Goal: Transaction & Acquisition: Purchase product/service

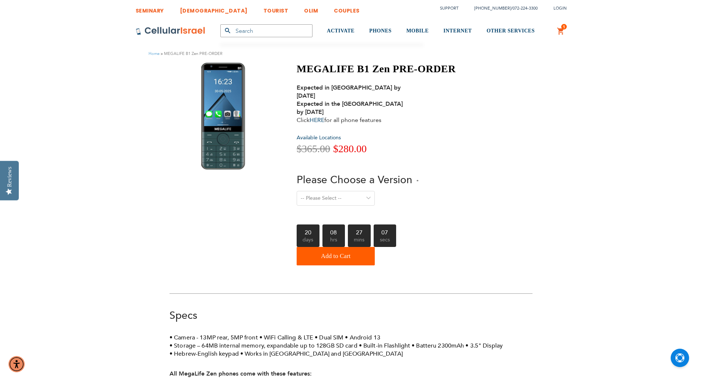
type input "[EMAIL_ADDRESS][DOMAIN_NAME]"
click at [361, 191] on select "-- Please Select -- Level 1. Filtered Email only Level 2. Email + Banking Level…" at bounding box center [336, 198] width 78 height 15
click at [528, 171] on div "MEGALIFE B1 Zen PRE-ORDER Expected in Israel by August 20th, 2025 Expected in t…" at bounding box center [351, 166] width 363 height 206
click at [310, 110] on div "Expected in Israel by August 20th, 2025 Expected in the USA by August 25th, 202…" at bounding box center [354, 104] width 114 height 41
click at [321, 116] on link "HERE" at bounding box center [317, 120] width 15 height 8
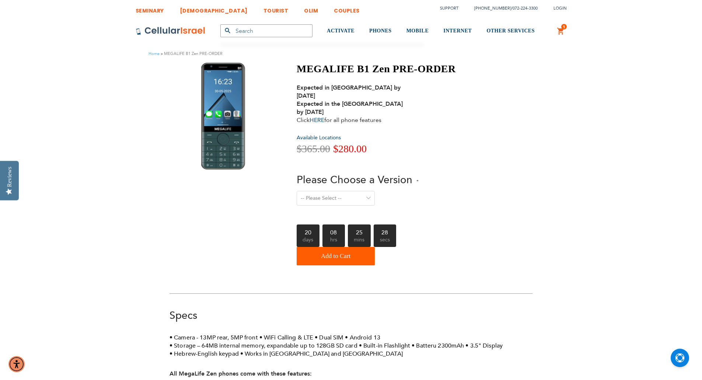
click at [368, 191] on select "-- Please Select -- Level 1. Filtered Email only Level 2. Email + Banking Level…" at bounding box center [336, 198] width 78 height 15
click at [450, 191] on div "-- Please Select -- Level 1. Filtered Email only Level 2. Email + Banking Level…" at bounding box center [376, 203] width 159 height 24
click at [371, 191] on select "-- Please Select -- Level 1. Filtered Email only Level 2. Email + Banking Level…" at bounding box center [336, 198] width 78 height 15
click at [421, 191] on div "-- Please Select -- Level 1. Filtered Email only Level 2. Email + Banking Level…" at bounding box center [376, 203] width 159 height 24
click at [372, 193] on select "-- Please Select -- Level 1. Filtered Email only Level 2. Email + Banking Level…" at bounding box center [336, 198] width 78 height 15
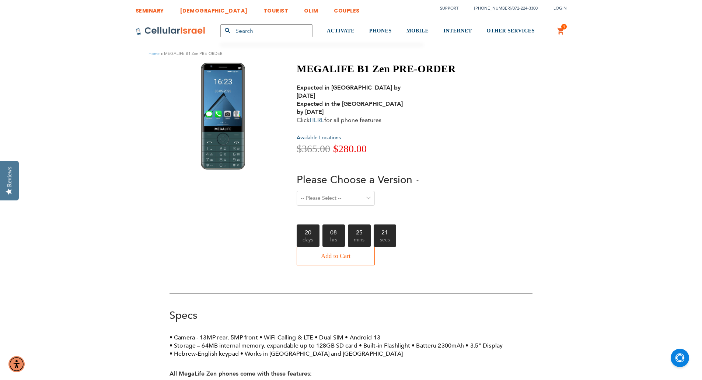
select select "Level 3. Special Yeshiva Plan"
click at [297, 191] on select "-- Please Select -- Level 1. Filtered Email only Level 2. Email + Banking Level…" at bounding box center [336, 198] width 78 height 15
click at [366, 248] on button "Add to Cart" at bounding box center [336, 256] width 78 height 18
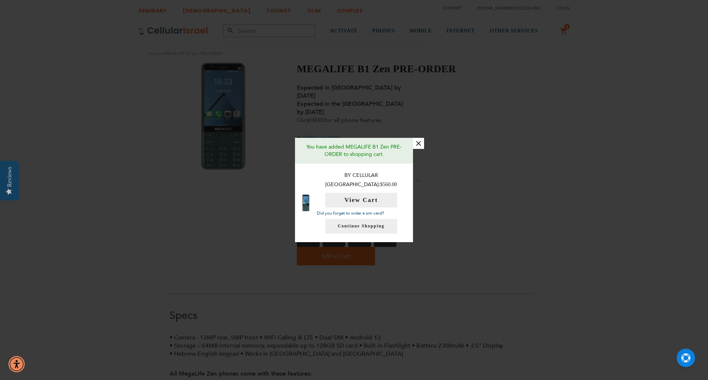
click at [538, 133] on div "× You have added MEGALIFE B1 Zen PRE-ORDER to shopping cart. By Cellular Israel…" at bounding box center [354, 190] width 708 height 380
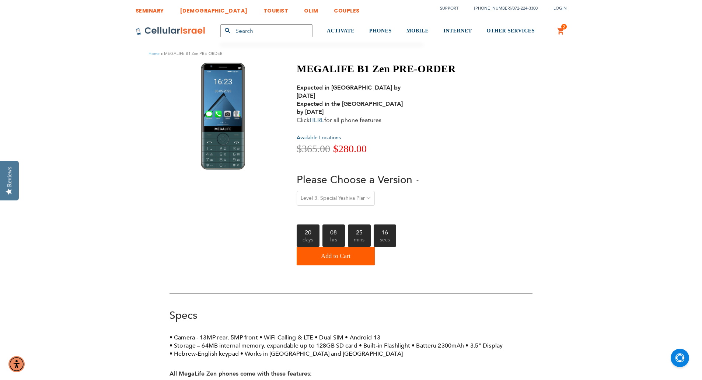
click at [559, 30] on link "2 2 items My Cart" at bounding box center [561, 31] width 8 height 9
click at [348, 25] on link "ACTIVATE" at bounding box center [341, 31] width 28 height 28
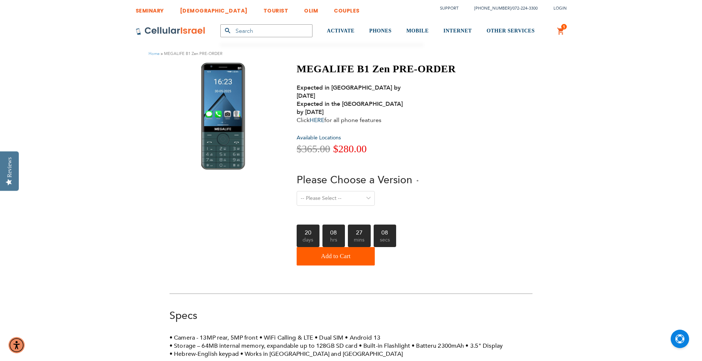
type input "[EMAIL_ADDRESS][DOMAIN_NAME]"
click at [366, 191] on select "-- Please Select -- Level 1. Filtered Email only Level 2. Email + Banking Level…" at bounding box center [336, 198] width 78 height 15
click at [560, 31] on link "1 1 items My Cart" at bounding box center [561, 31] width 8 height 9
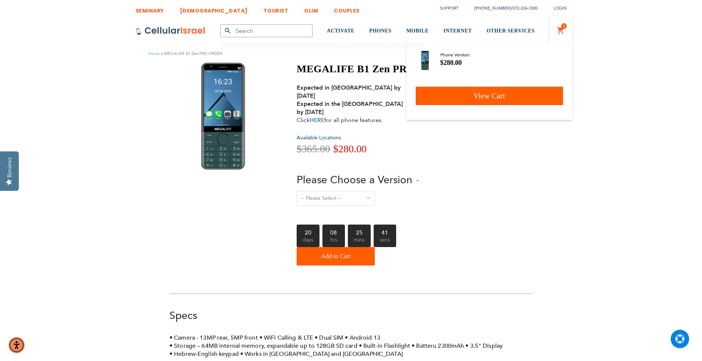
click at [520, 94] on link "View Cart" at bounding box center [489, 96] width 147 height 18
